Goal: Information Seeking & Learning: Learn about a topic

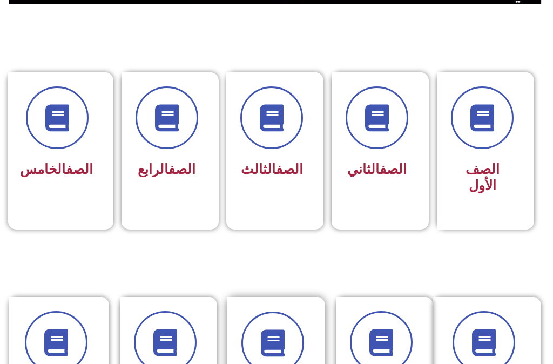
scroll to position [324, 0]
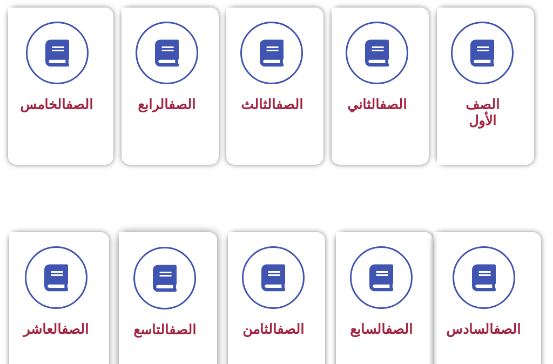
click at [173, 322] on link "الصف" at bounding box center [182, 330] width 27 height 16
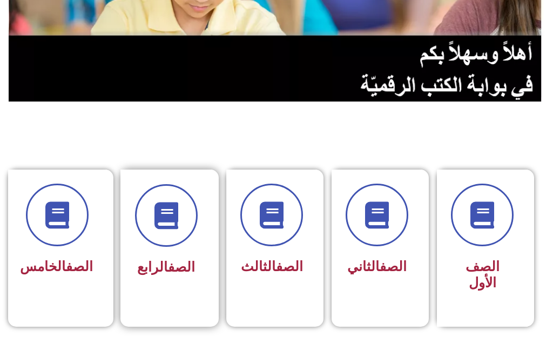
scroll to position [378, 0]
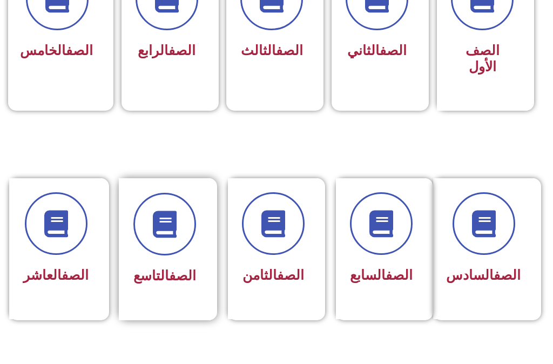
click at [186, 268] on link "الصف" at bounding box center [182, 276] width 27 height 16
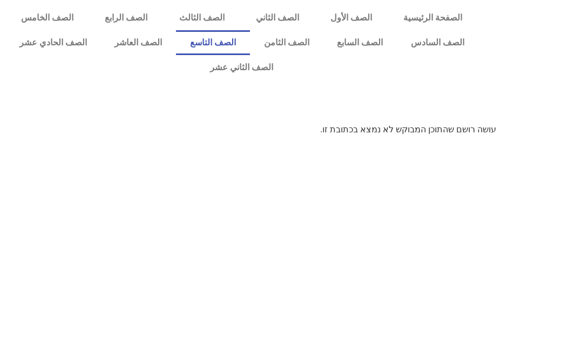
click at [250, 41] on link "الصف التاسع" at bounding box center [213, 42] width 74 height 25
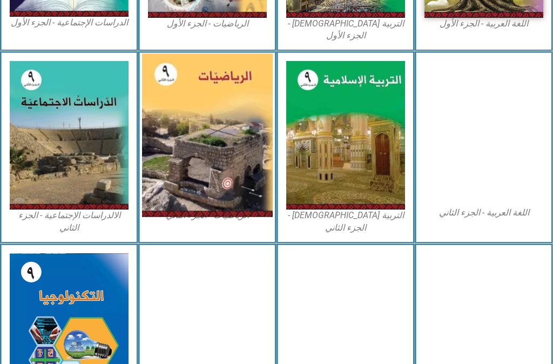
scroll to position [529, 0]
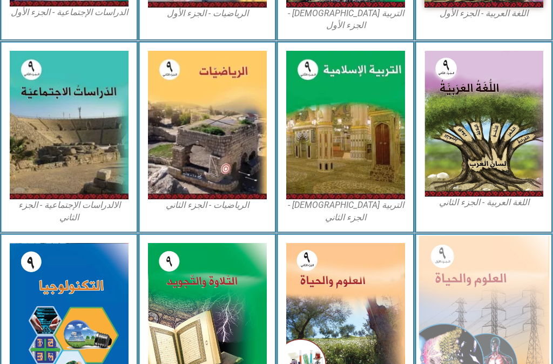
click at [457, 301] on img at bounding box center [484, 317] width 131 height 162
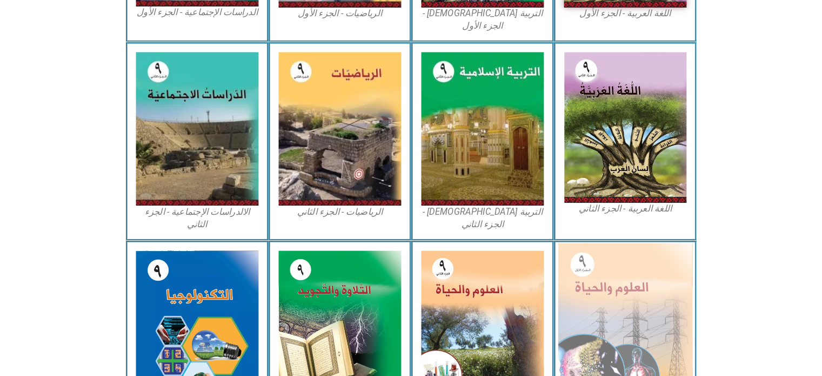
scroll to position [583, 0]
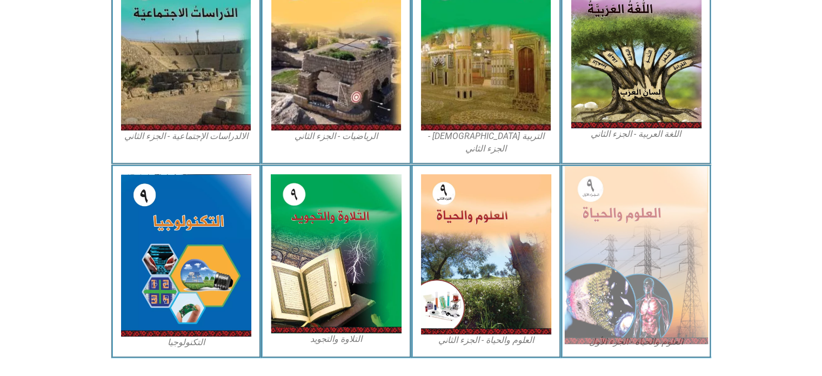
drag, startPoint x: 609, startPoint y: 226, endPoint x: 593, endPoint y: 280, distance: 56.3
click at [553, 280] on img at bounding box center [636, 255] width 144 height 178
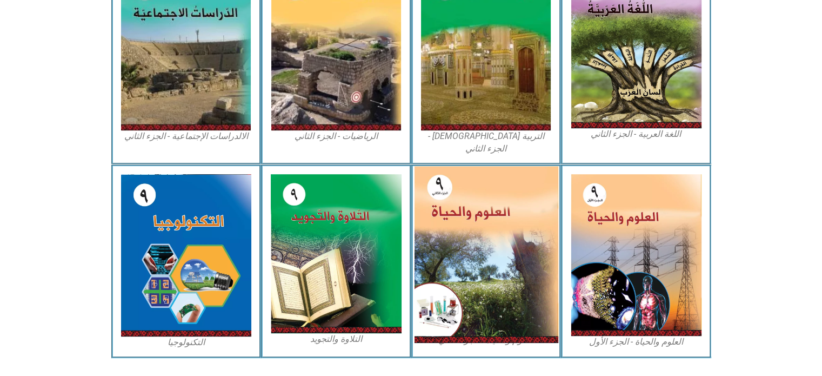
click at [462, 243] on img at bounding box center [486, 254] width 144 height 176
click at [480, 294] on img at bounding box center [486, 254] width 144 height 176
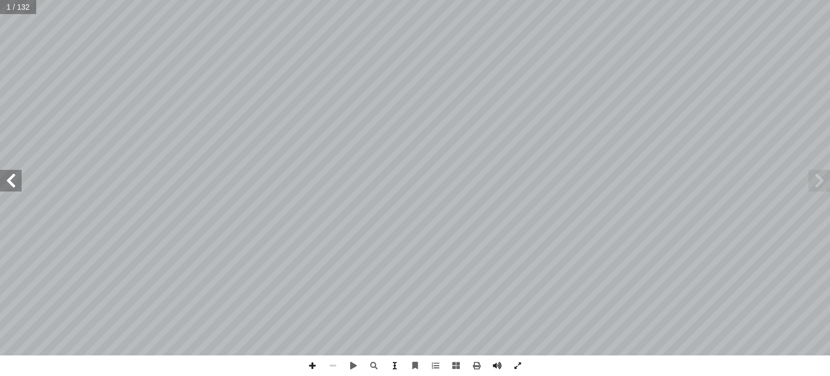
click at [395, 365] on span at bounding box center [394, 365] width 21 height 21
click at [435, 364] on span at bounding box center [435, 365] width 21 height 21
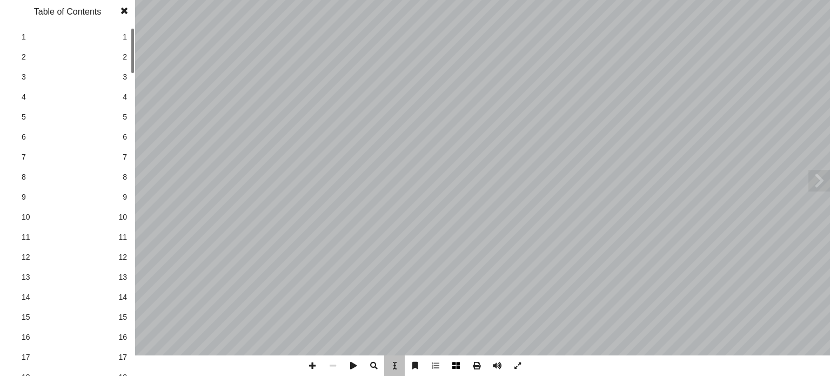
click at [453, 363] on span at bounding box center [456, 365] width 21 height 21
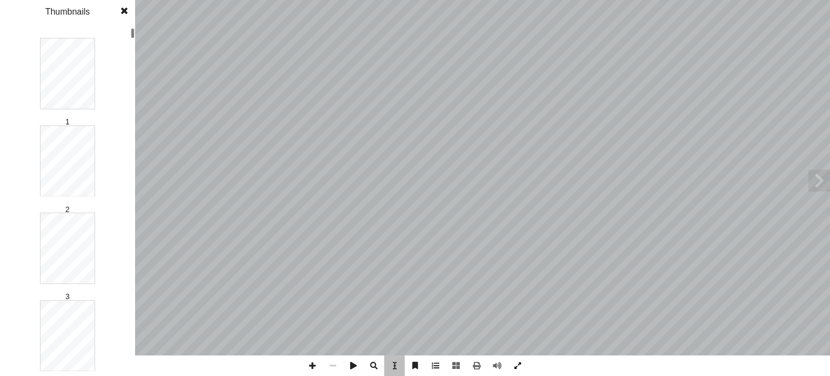
click at [518, 362] on span at bounding box center [517, 365] width 21 height 21
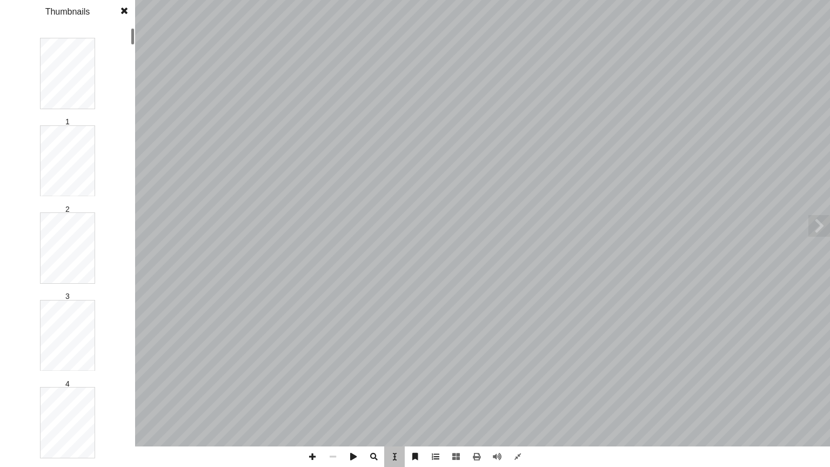
click at [505, 59] on div "العلوم والحياة ليف: أ ا فريق الت ) ً قا ّ د.صوفيا ريماوي (منس حمد سياعره أ ا . …" at bounding box center [415, 222] width 311 height 401
click at [518, 375] on span at bounding box center [517, 456] width 21 height 21
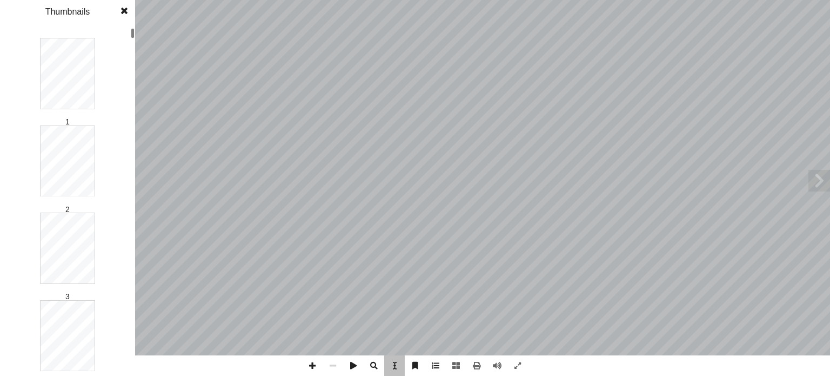
click at [121, 9] on span at bounding box center [124, 11] width 19 height 22
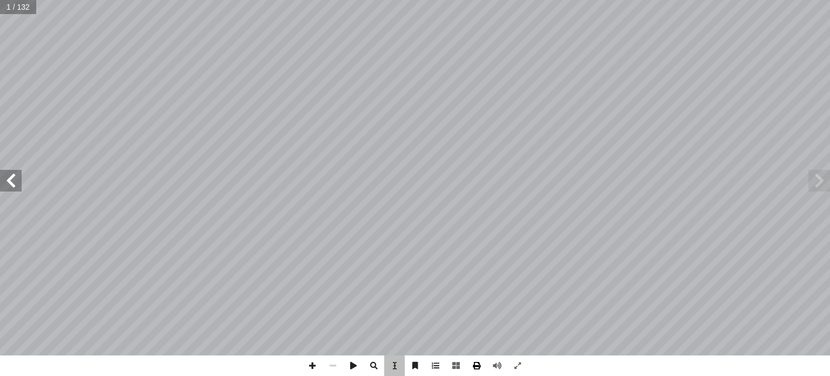
click at [476, 365] on span at bounding box center [476, 365] width 21 height 21
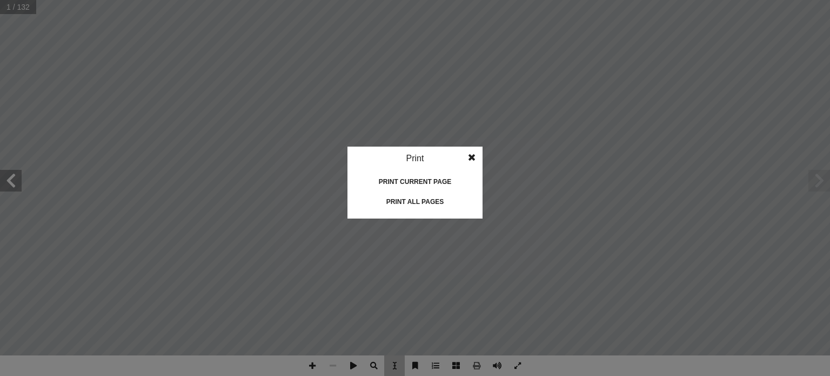
click at [423, 199] on div "Print all pages" at bounding box center [415, 201] width 108 height 17
click at [471, 155] on span at bounding box center [471, 157] width 19 height 22
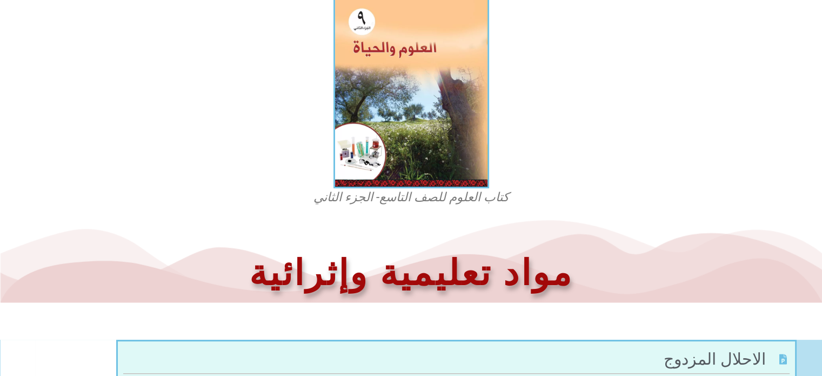
scroll to position [128, 0]
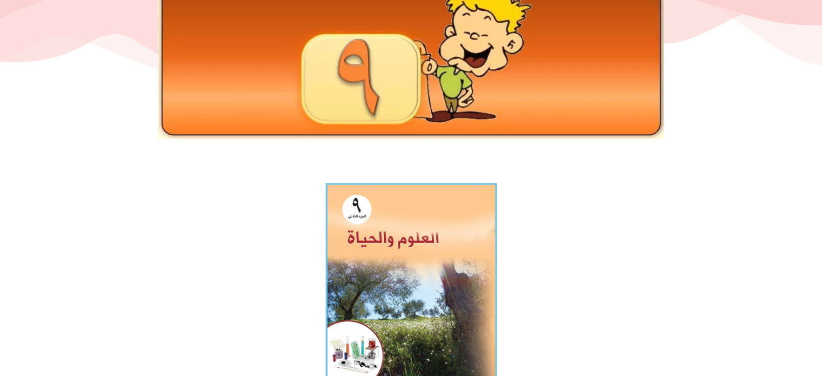
click at [385, 273] on img at bounding box center [410, 287] width 171 height 209
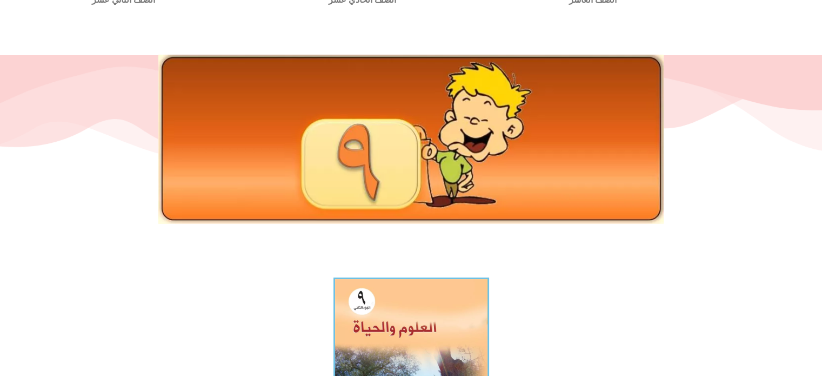
scroll to position [0, 0]
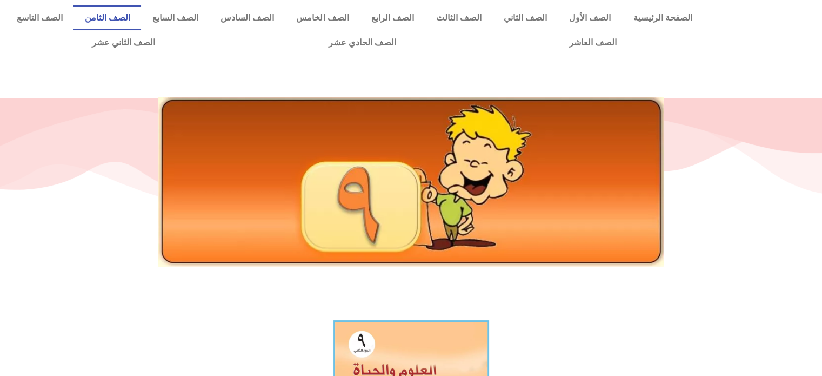
click at [141, 21] on link "الصف الثامن" at bounding box center [107, 17] width 68 height 25
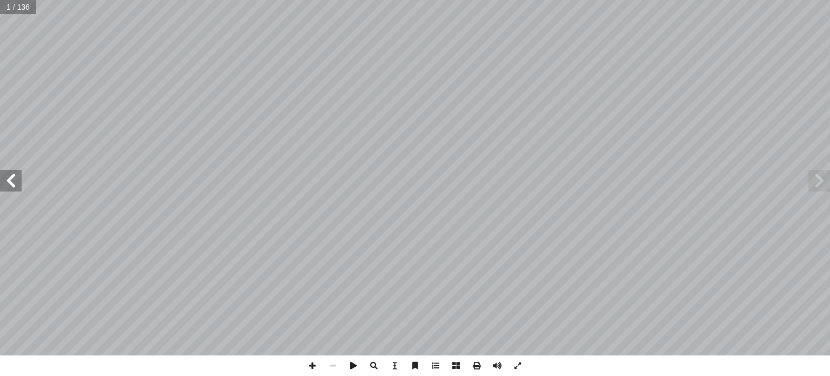
click at [821, 181] on span at bounding box center [819, 181] width 22 height 22
click at [813, 179] on span at bounding box center [819, 181] width 22 height 22
click at [11, 178] on span at bounding box center [11, 181] width 22 height 22
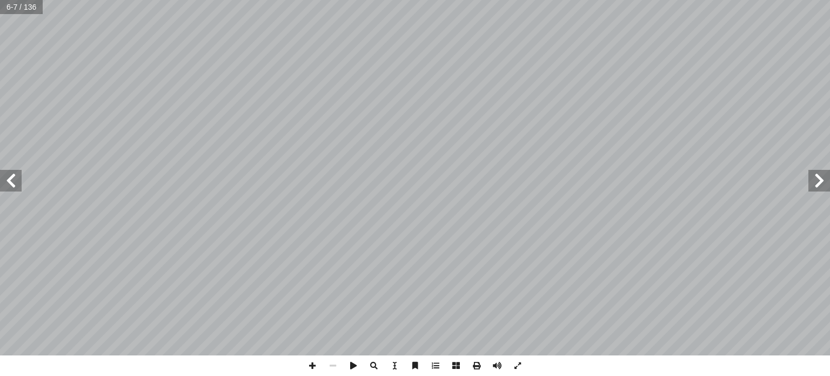
click at [819, 184] on span at bounding box center [819, 181] width 22 height 22
click at [475, 366] on span at bounding box center [476, 365] width 21 height 21
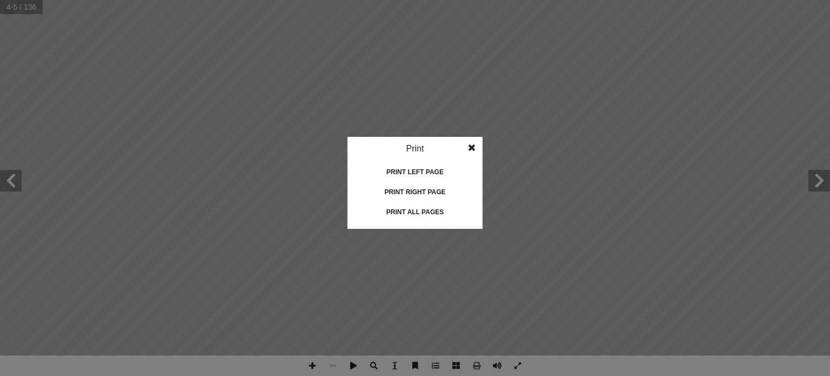
click at [417, 211] on div "Print all pages" at bounding box center [415, 211] width 108 height 17
click at [471, 146] on span at bounding box center [471, 148] width 19 height 22
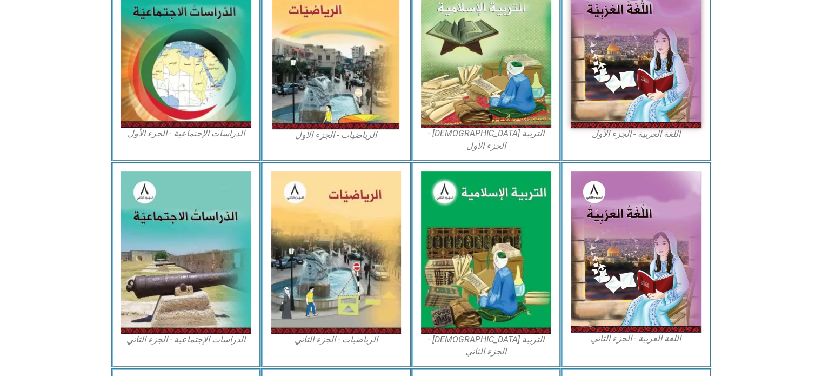
scroll to position [540, 0]
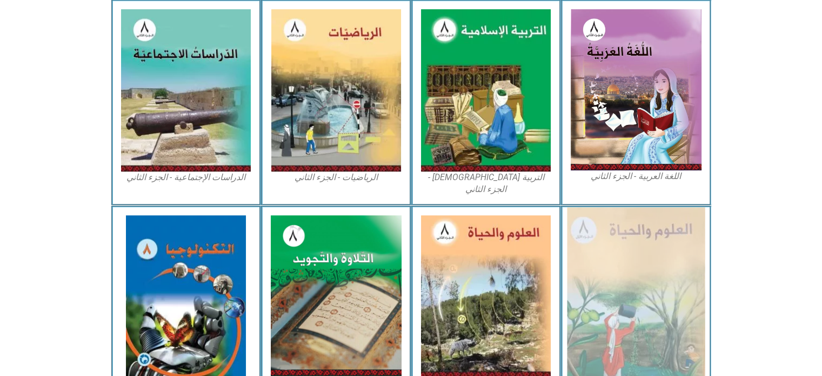
click at [633, 279] on img at bounding box center [636, 296] width 138 height 178
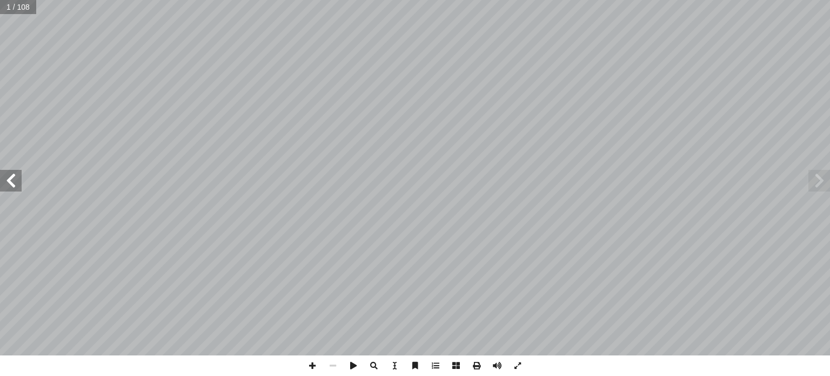
click at [11, 177] on span at bounding box center [11, 181] width 22 height 22
click at [14, 176] on span at bounding box center [11, 181] width 22 height 22
click at [6, 180] on span at bounding box center [11, 181] width 22 height 22
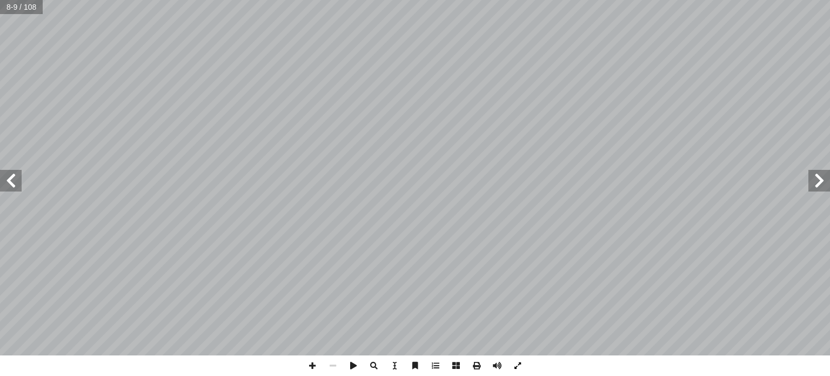
click at [519, 364] on span at bounding box center [517, 365] width 21 height 21
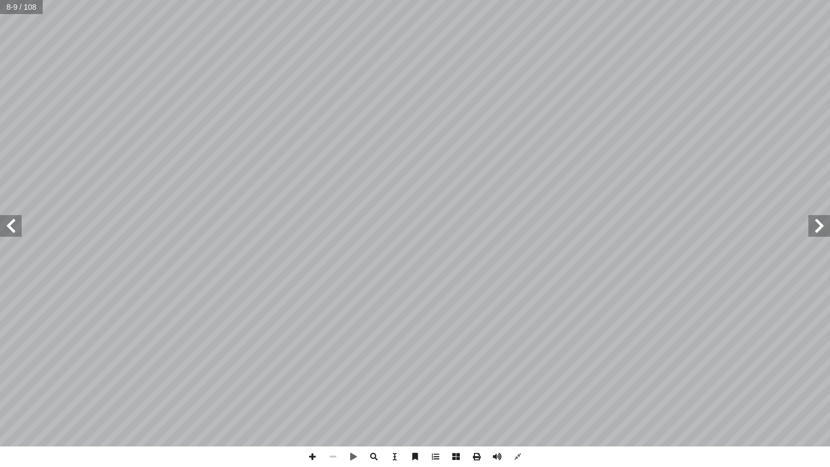
click at [333, 375] on span at bounding box center [333, 456] width 21 height 21
click at [311, 375] on span at bounding box center [312, 456] width 21 height 21
click at [393, 375] on span at bounding box center [394, 456] width 21 height 21
drag, startPoint x: 387, startPoint y: 391, endPoint x: 578, endPoint y: 308, distance: 207.6
click at [578, 308] on div "٧ تية: ٓ سئلة ا�� أ جب عن ا�� أ ٧- ا ؟ ولماذا ؟ أ بطا أ ي العينتين )الشريحتين( …" at bounding box center [332, 334] width 621 height 803
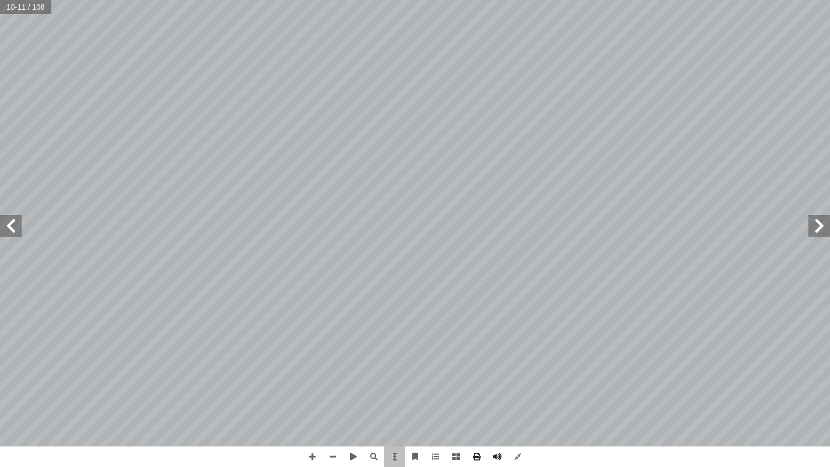
click at [396, 316] on div "٧ تية: ٓ سئلة ا�� أ جب عن ا�� أ ٧- ا ؟ ولماذا ؟ أ بطا أ ي العينتين )الشريحتين( …" at bounding box center [332, 334] width 621 height 803
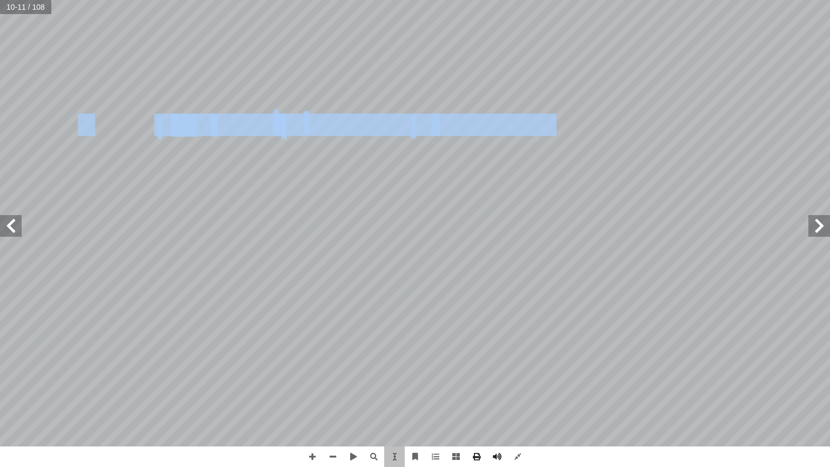
drag, startPoint x: 431, startPoint y: 128, endPoint x: 100, endPoint y: 122, distance: 331.3
click at [100, 122] on div "٧ تية: ٓ سئلة ا�� أ جب عن ا�� أ ٧- ا ؟ ولماذا ؟ أ بطا أ ي العينتين )الشريحتين( …" at bounding box center [332, 334] width 621 height 803
click at [333, 375] on span at bounding box center [333, 456] width 21 height 21
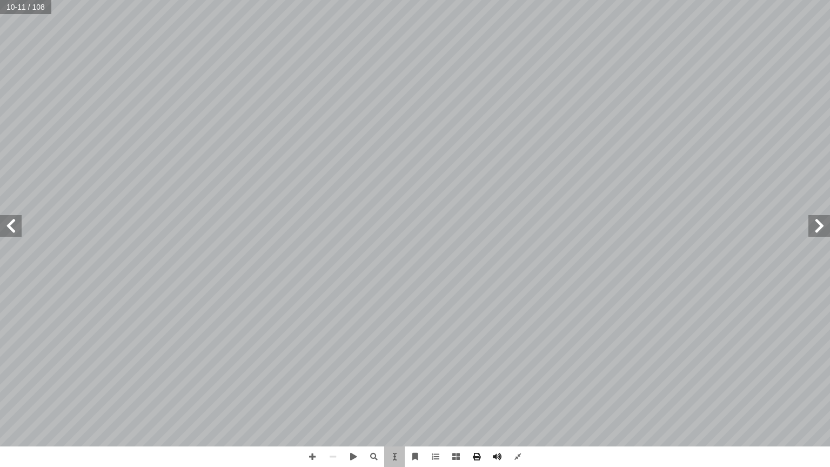
click at [9, 228] on span at bounding box center [11, 226] width 22 height 22
click at [514, 375] on span at bounding box center [517, 456] width 21 height 21
